Goal: Task Accomplishment & Management: Manage account settings

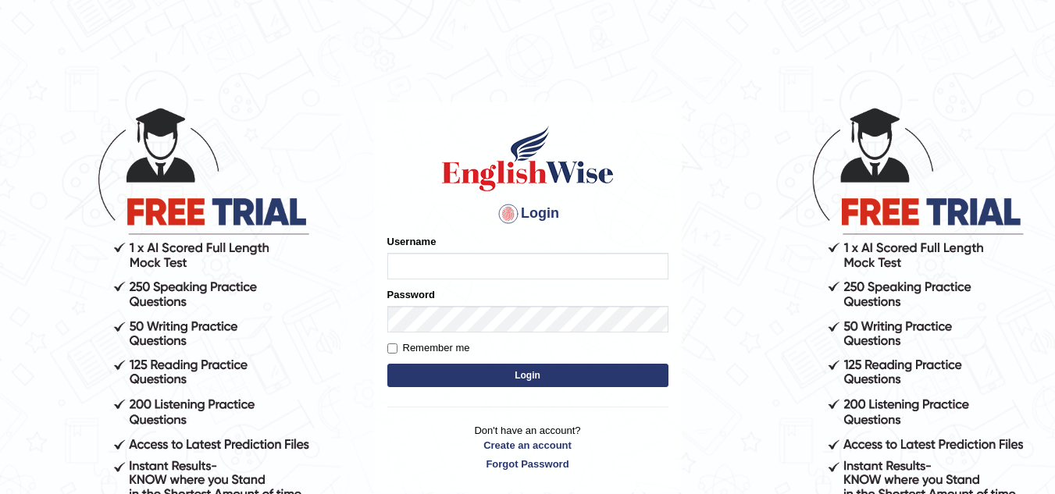
click at [404, 263] on input "Username" at bounding box center [527, 266] width 281 height 27
type input "Kirti_India"
click at [528, 379] on button "Login" at bounding box center [527, 375] width 281 height 23
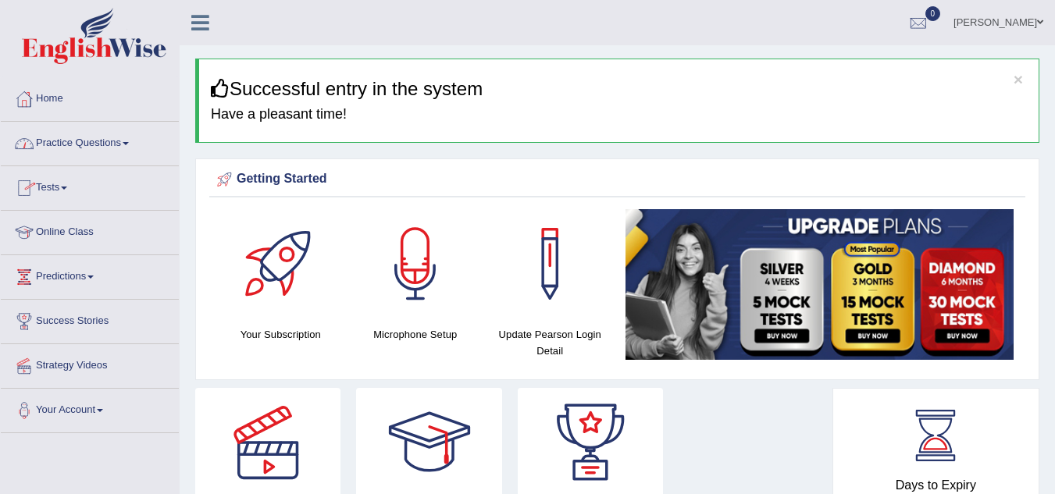
click at [129, 144] on span at bounding box center [126, 143] width 6 height 3
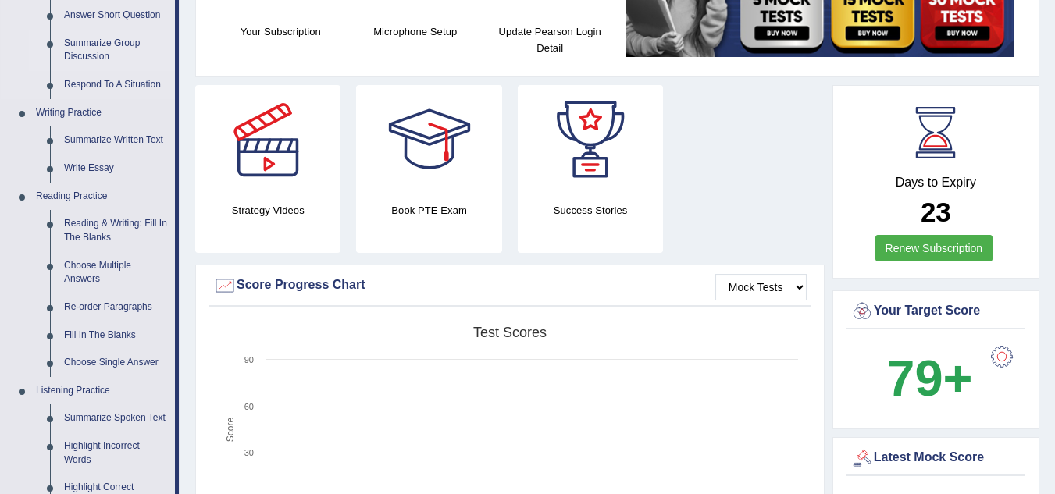
scroll to position [312, 0]
